Goal: Task Accomplishment & Management: Manage account settings

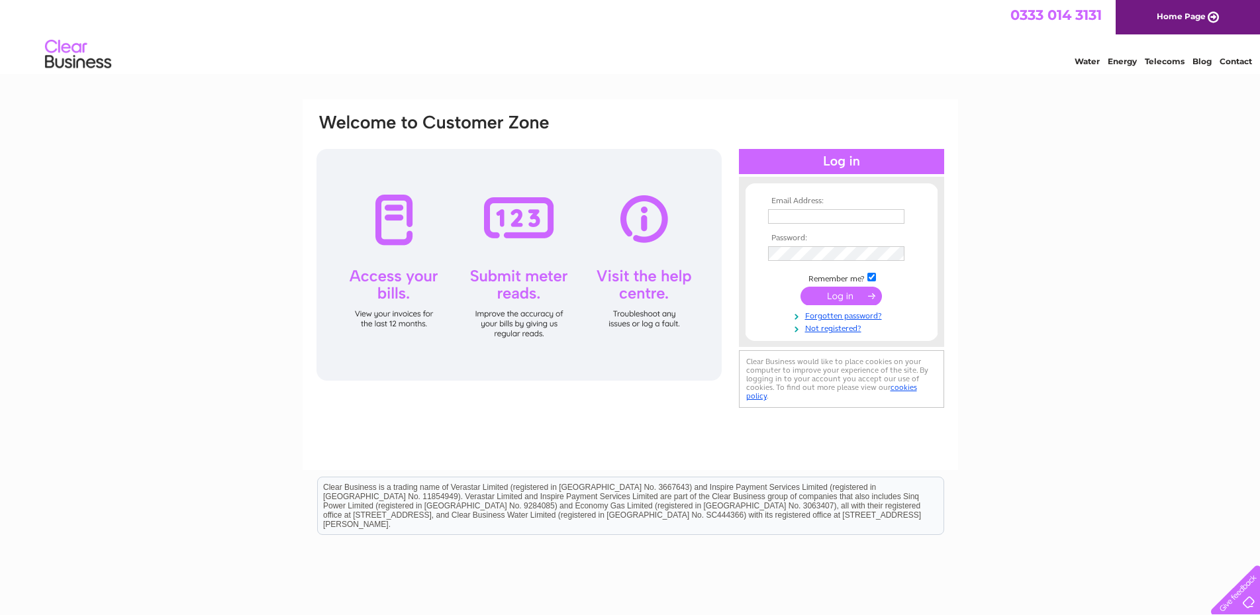
click at [785, 219] on input "text" at bounding box center [836, 216] width 136 height 15
type input "[EMAIL_ADDRESS][DOMAIN_NAME]"
click at [843, 295] on input "submit" at bounding box center [841, 296] width 81 height 19
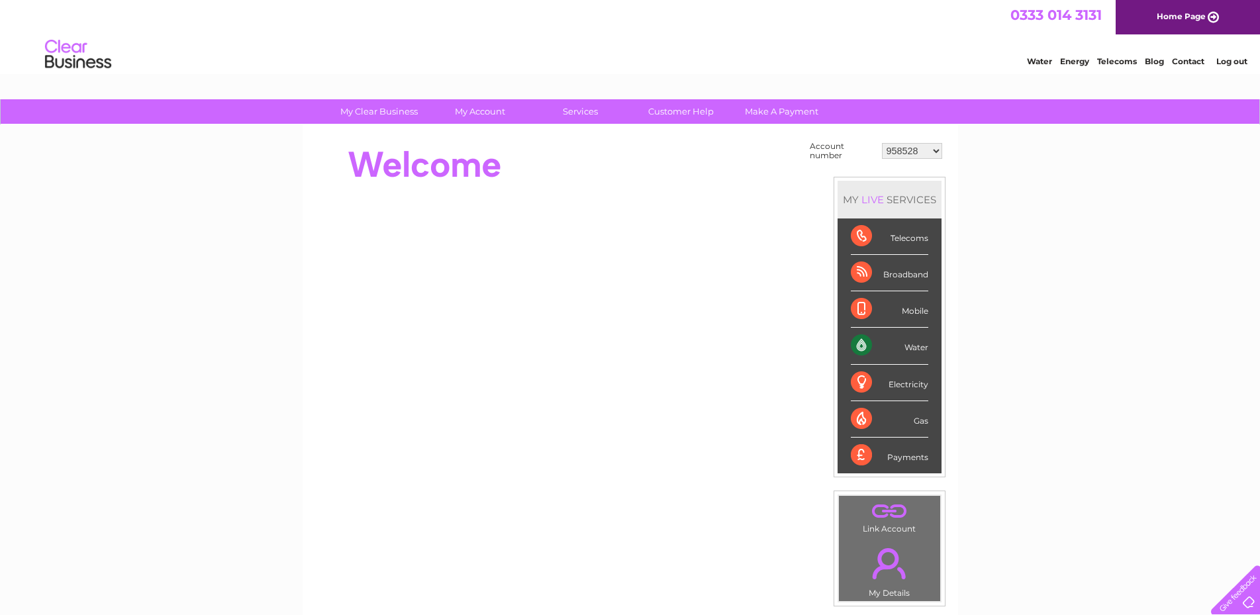
click at [937, 151] on select "958528 30283331" at bounding box center [912, 151] width 60 height 16
select select "30283331"
click at [882, 143] on select "958528 30283331" at bounding box center [912, 151] width 60 height 16
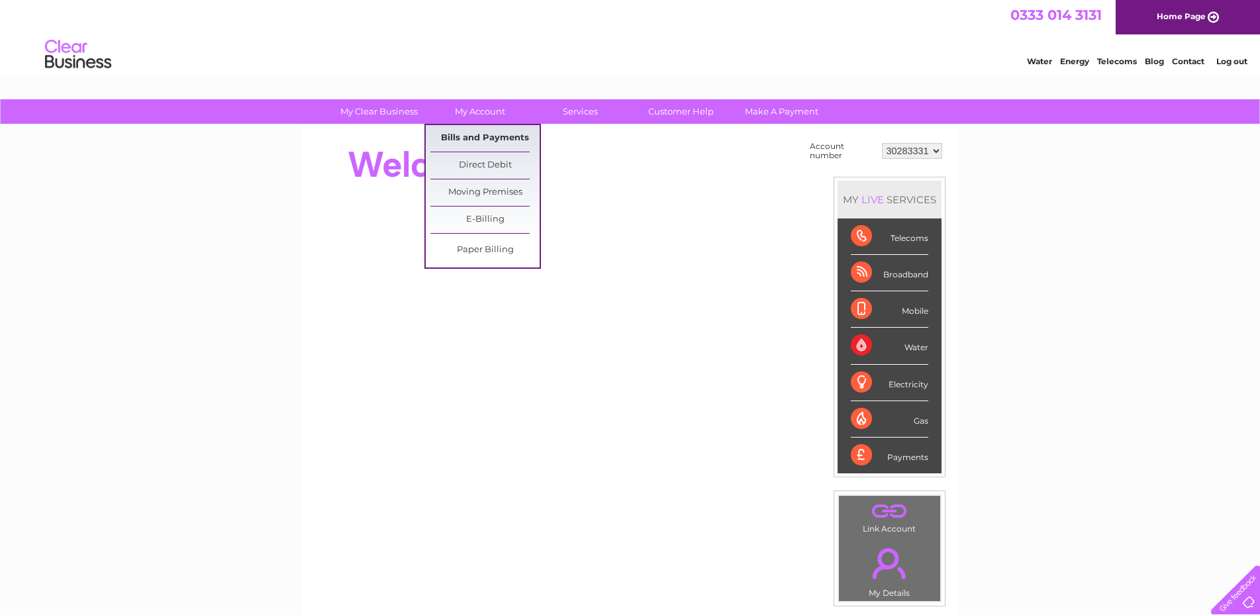
click at [482, 136] on link "Bills and Payments" at bounding box center [485, 138] width 109 height 26
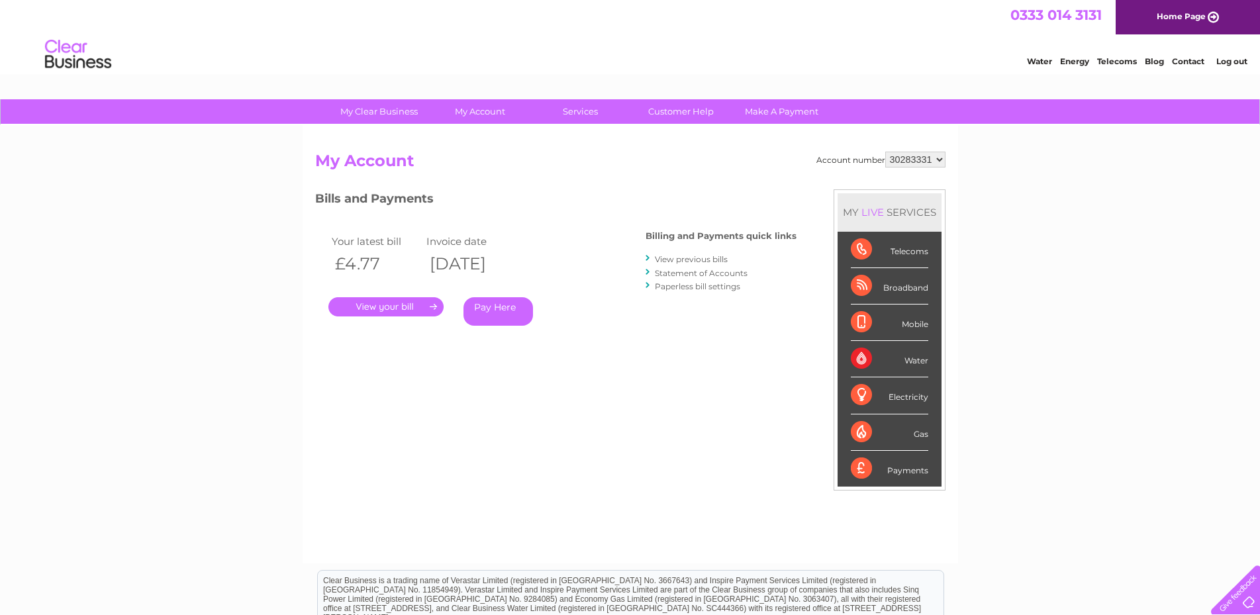
click at [687, 260] on link "View previous bills" at bounding box center [691, 259] width 73 height 10
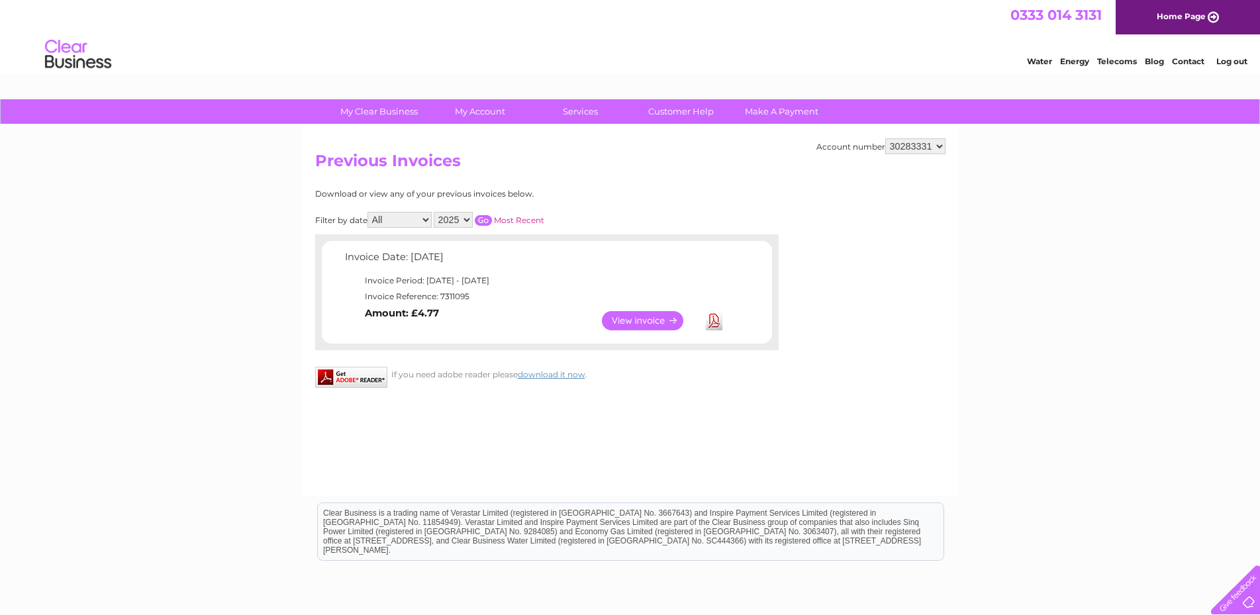
click at [458, 219] on select "2025 2024 2023" at bounding box center [453, 220] width 39 height 16
select select "2024"
click at [436, 212] on select "2025 2024 2023" at bounding box center [453, 220] width 39 height 16
click at [488, 215] on input "button" at bounding box center [483, 220] width 17 height 11
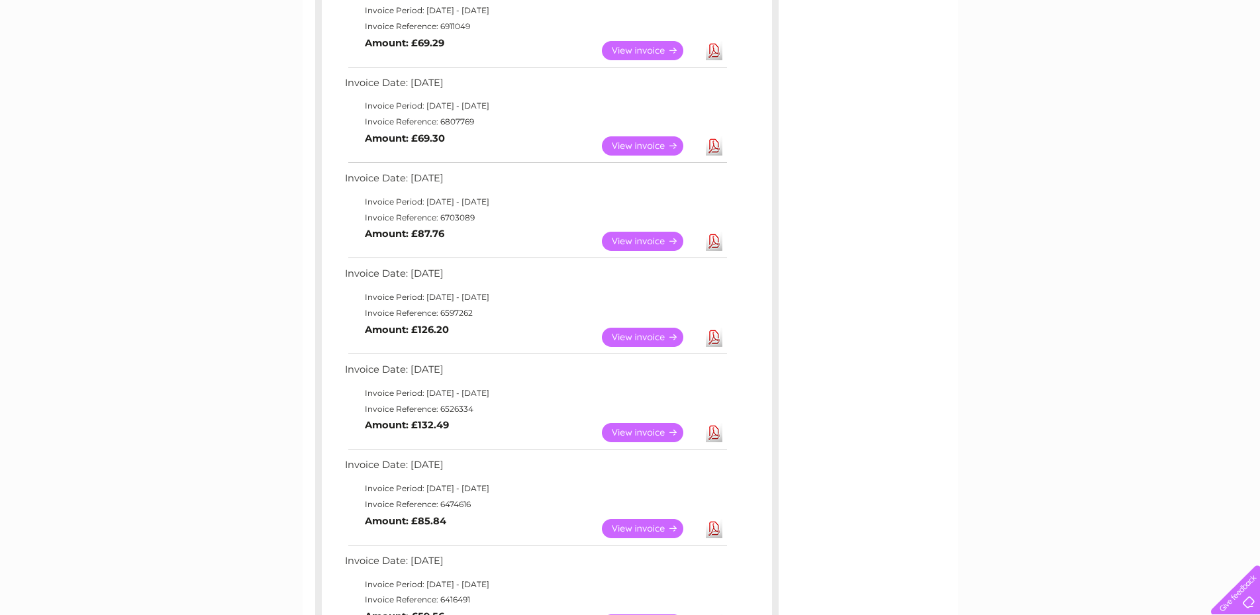
scroll to position [554, 0]
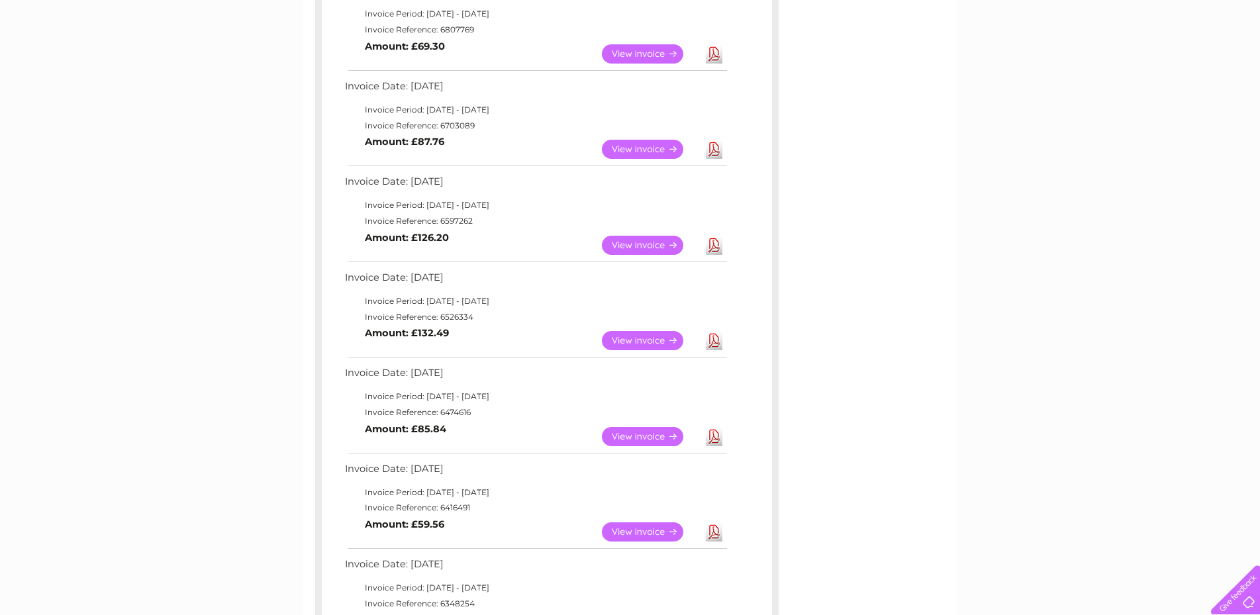
click at [633, 526] on link "View" at bounding box center [650, 532] width 97 height 19
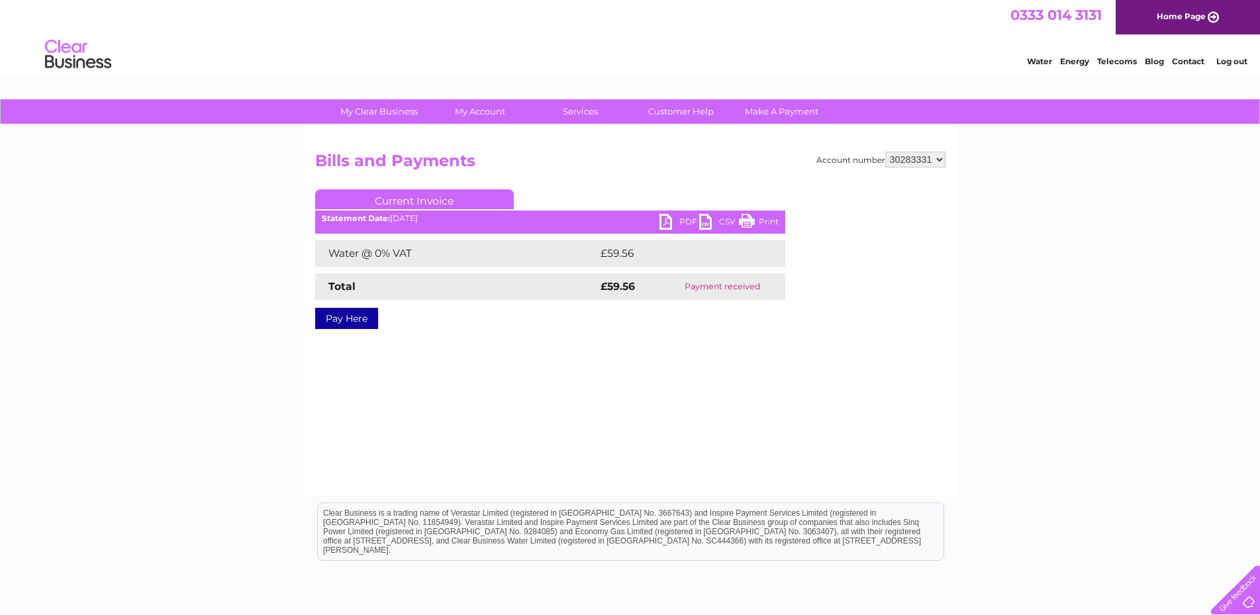
click at [666, 219] on link "PDF" at bounding box center [680, 223] width 40 height 19
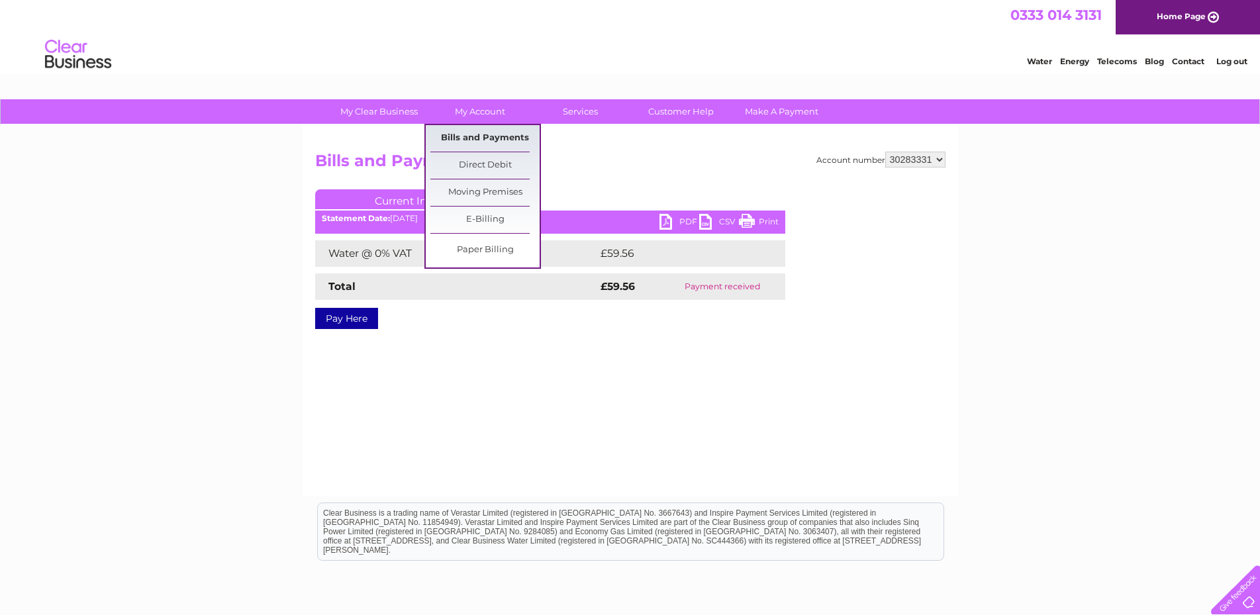
click at [481, 136] on link "Bills and Payments" at bounding box center [485, 138] width 109 height 26
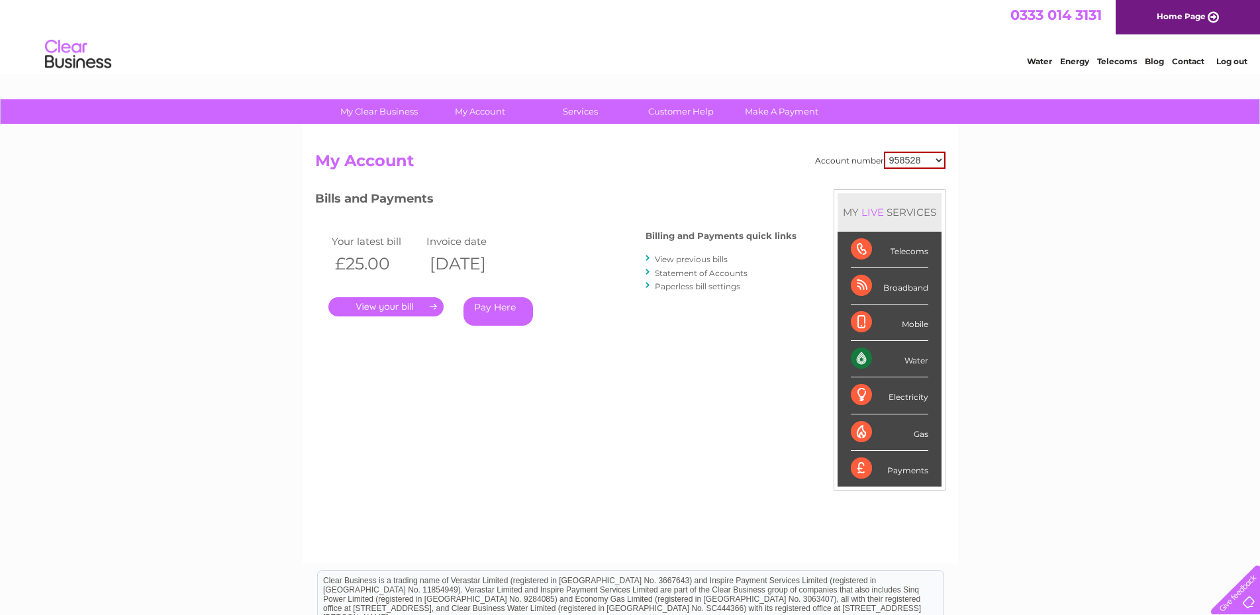
click at [938, 159] on select "958528 30283331" at bounding box center [915, 160] width 62 height 17
select select "30283331"
click at [884, 152] on select "958528 30283331" at bounding box center [915, 160] width 62 height 17
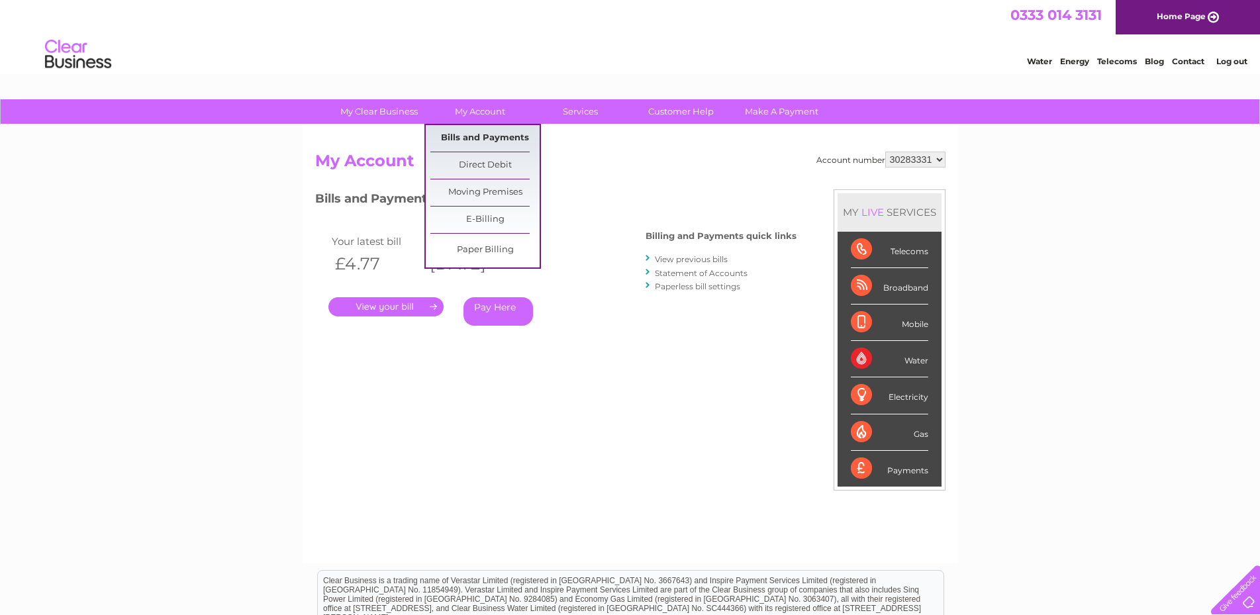
click at [482, 137] on link "Bills and Payments" at bounding box center [485, 138] width 109 height 26
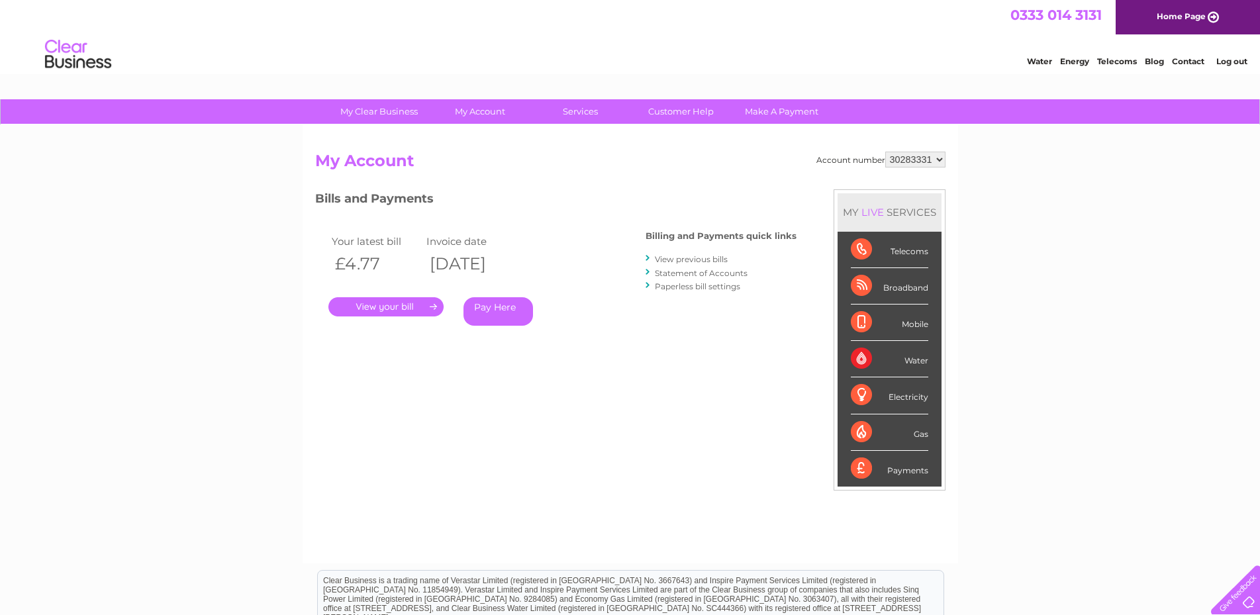
click at [689, 259] on link "View previous bills" at bounding box center [691, 259] width 73 height 10
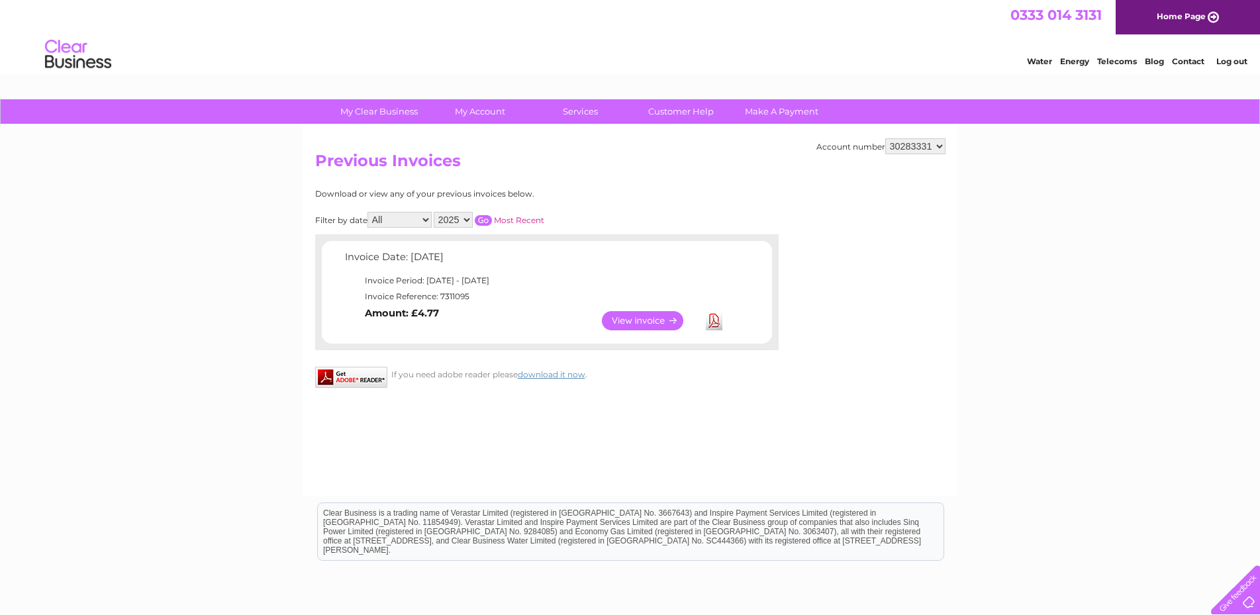
click at [468, 219] on select "2025 2024 2023" at bounding box center [453, 220] width 39 height 16
select select "2024"
click at [436, 212] on select "2025 2024 2023" at bounding box center [453, 220] width 39 height 16
click at [485, 218] on input "button" at bounding box center [483, 220] width 17 height 11
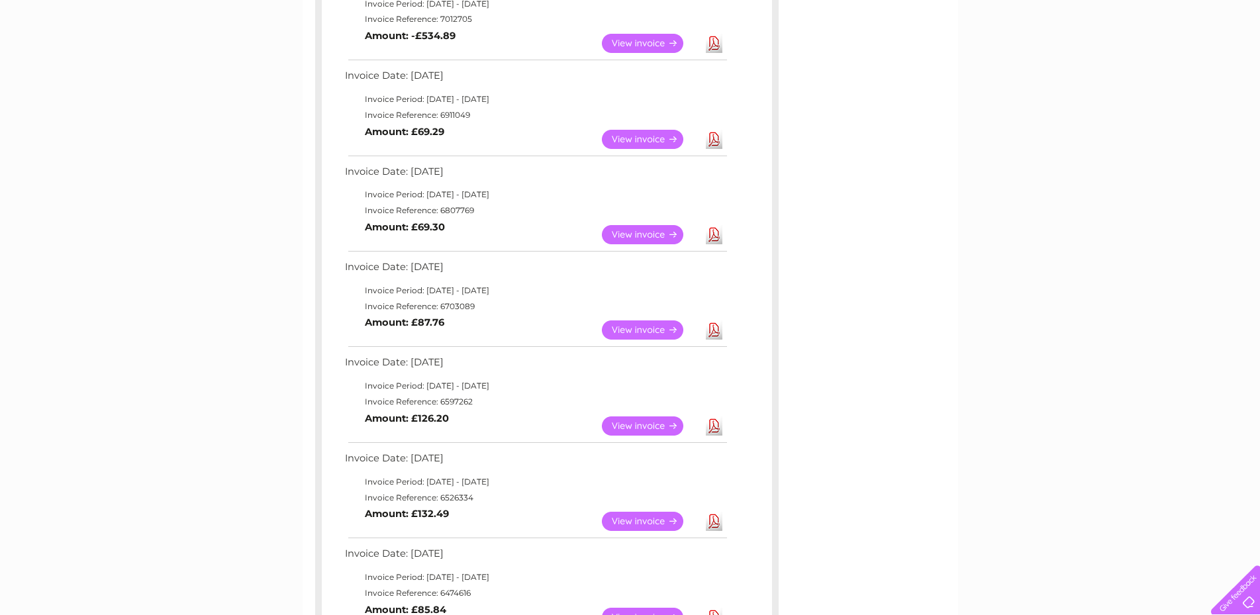
scroll to position [369, 0]
